Goal: Information Seeking & Learning: Learn about a topic

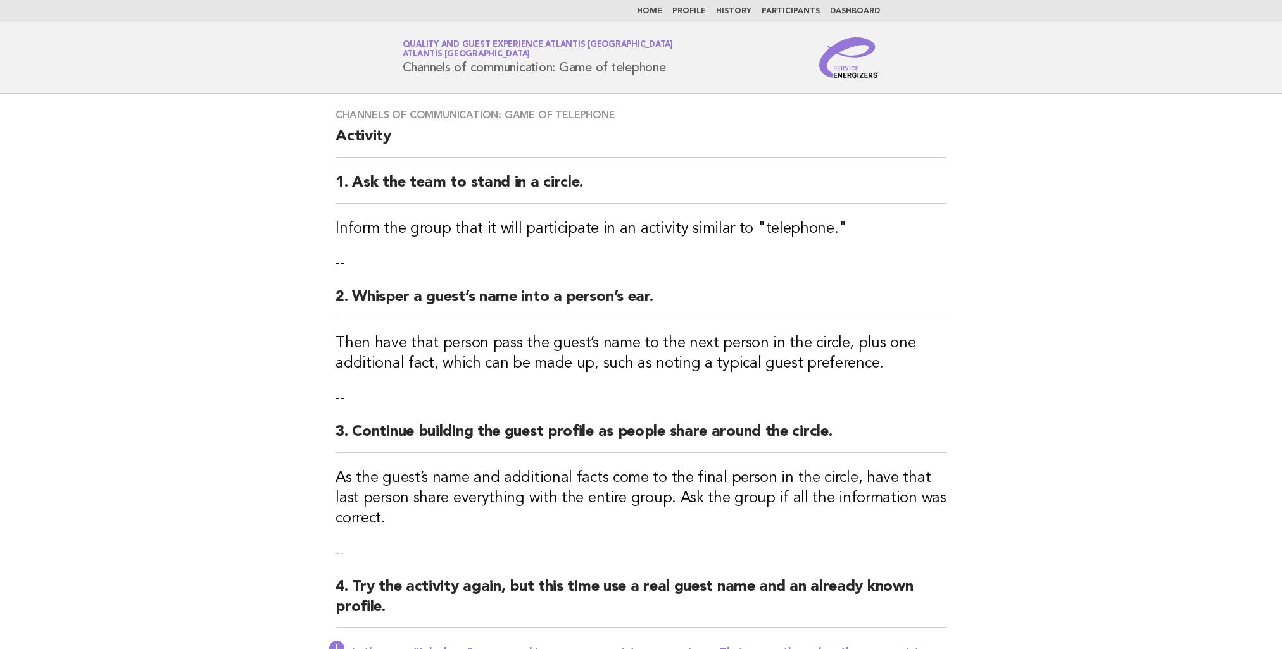
scroll to position [63, 0]
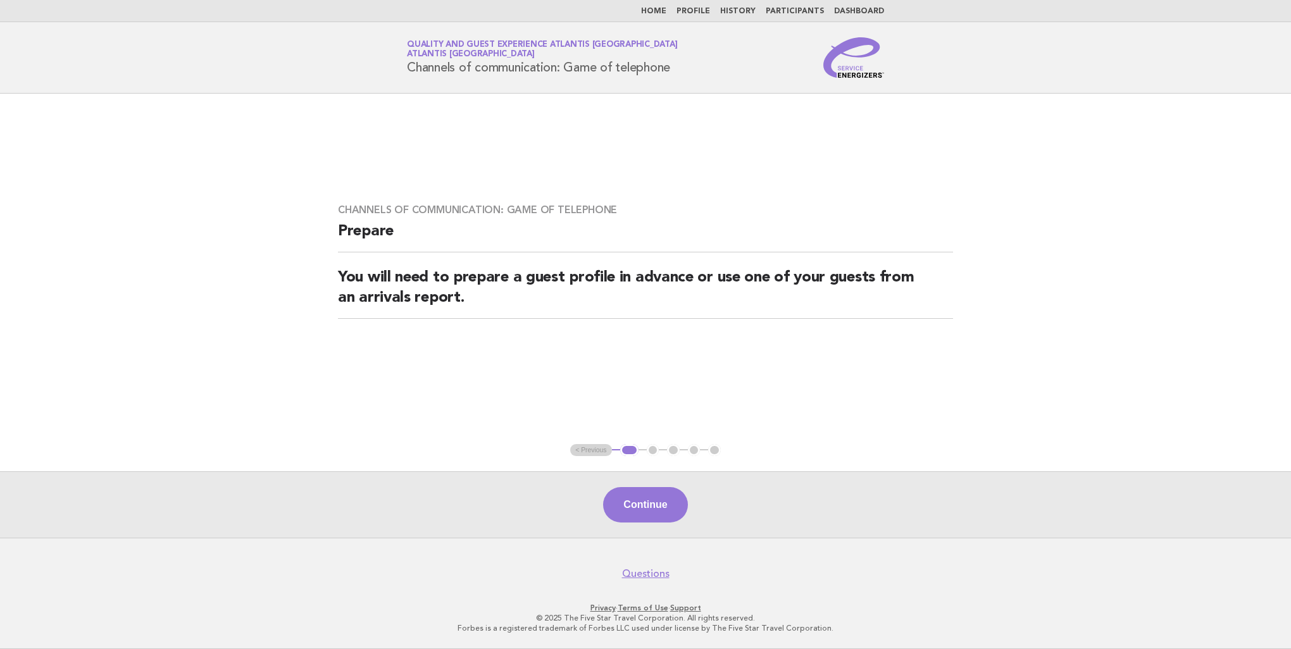
click at [487, 46] on link "Quality and Guest Experience Atlantis [GEOGRAPHIC_DATA] Atlantis [GEOGRAPHIC_DA…" at bounding box center [542, 50] width 270 height 18
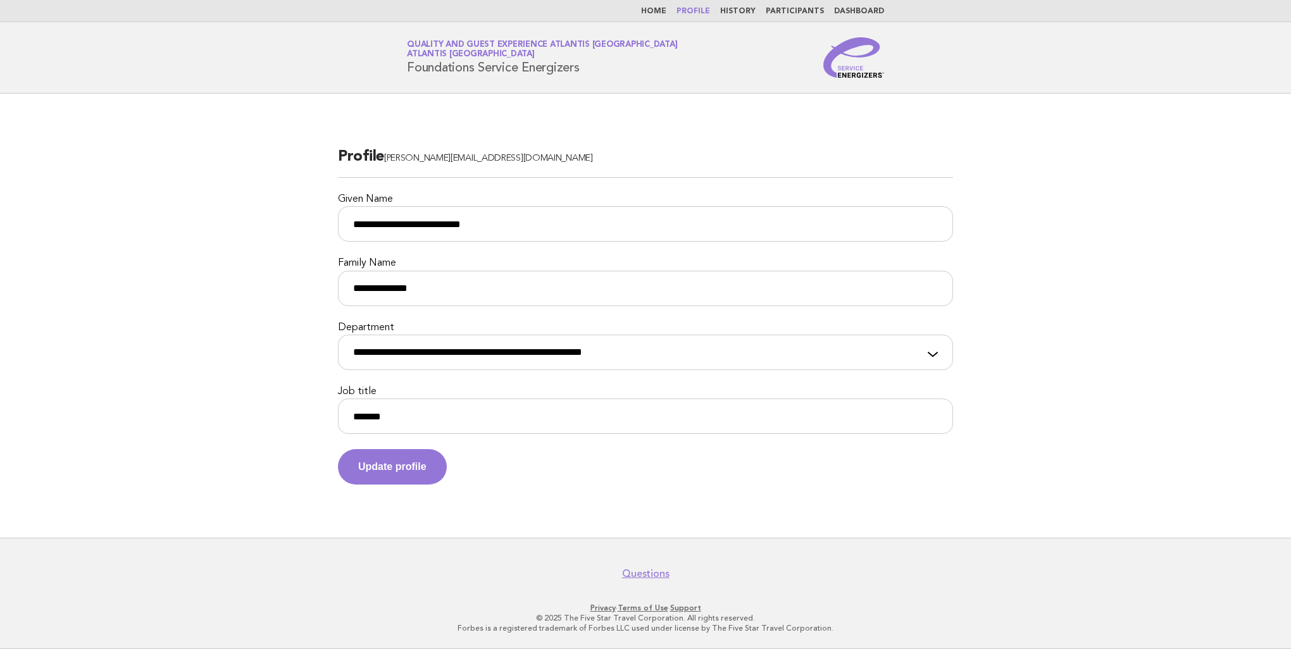
click at [416, 47] on link "Quality and Guest Experience Atlantis [GEOGRAPHIC_DATA] Atlantis [GEOGRAPHIC_DA…" at bounding box center [542, 50] width 270 height 18
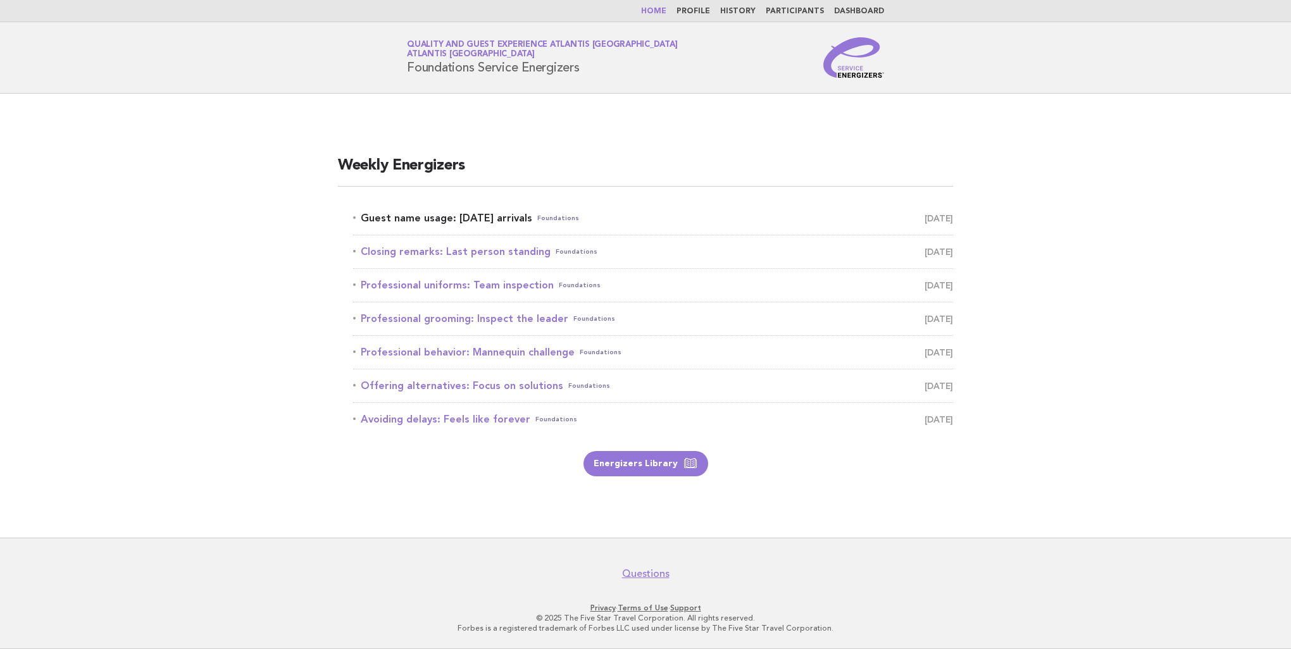
click at [464, 214] on link "Guest name usage: Today's arrivals Foundations September 1" at bounding box center [653, 219] width 600 height 18
